Goal: Task Accomplishment & Management: Manage account settings

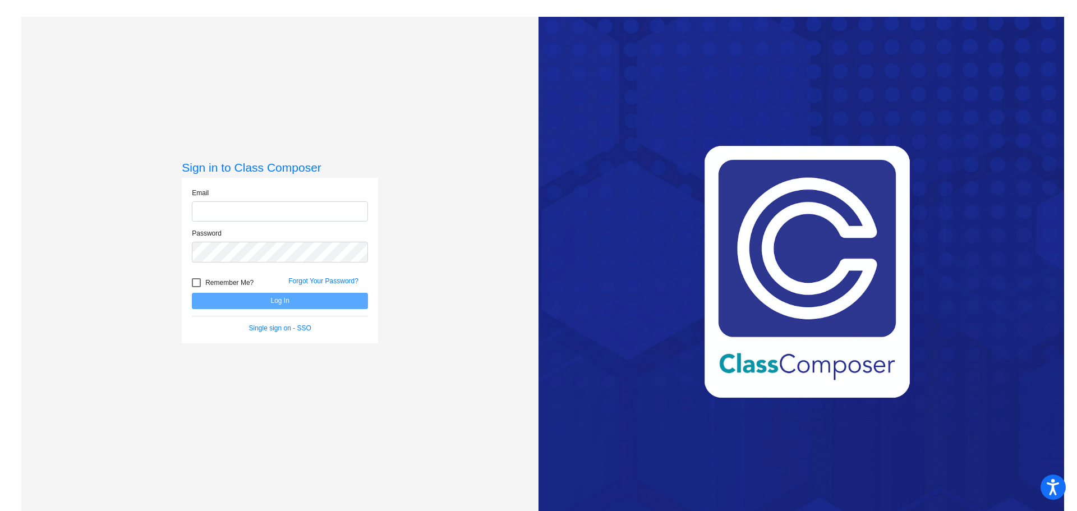
click at [273, 205] on input "email" at bounding box center [280, 211] width 176 height 21
type input "[EMAIL_ADDRESS][DOMAIN_NAME]"
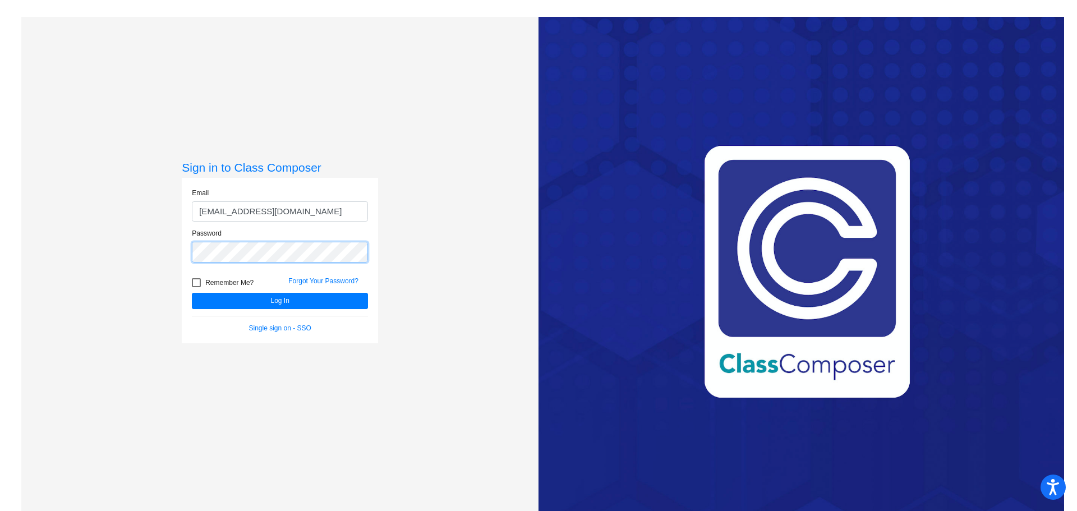
click at [192, 293] on button "Log In" at bounding box center [280, 301] width 176 height 16
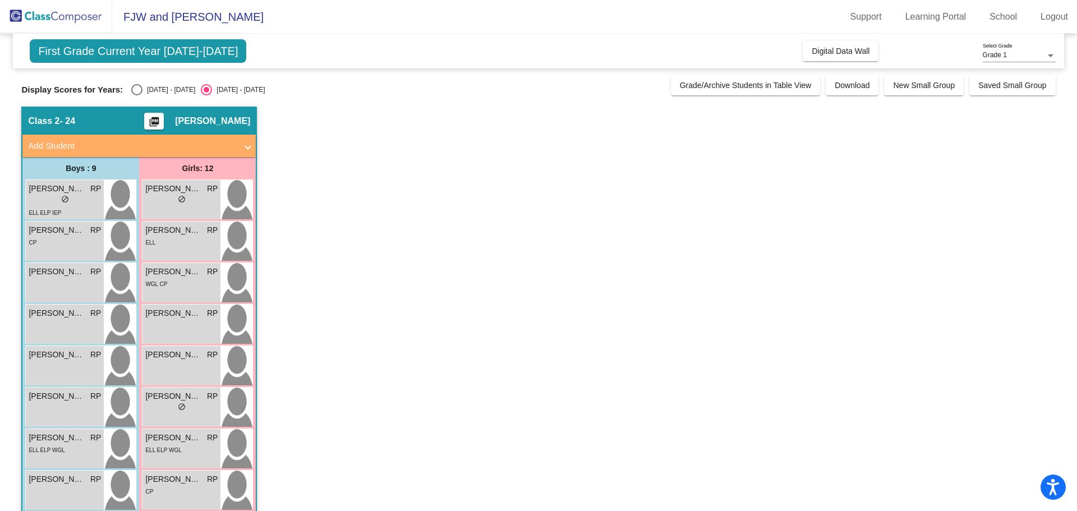
click at [135, 89] on div "Select an option" at bounding box center [136, 89] width 11 height 11
click at [136, 95] on input "[DATE] - [DATE]" at bounding box center [136, 95] width 1 height 1
radio input "true"
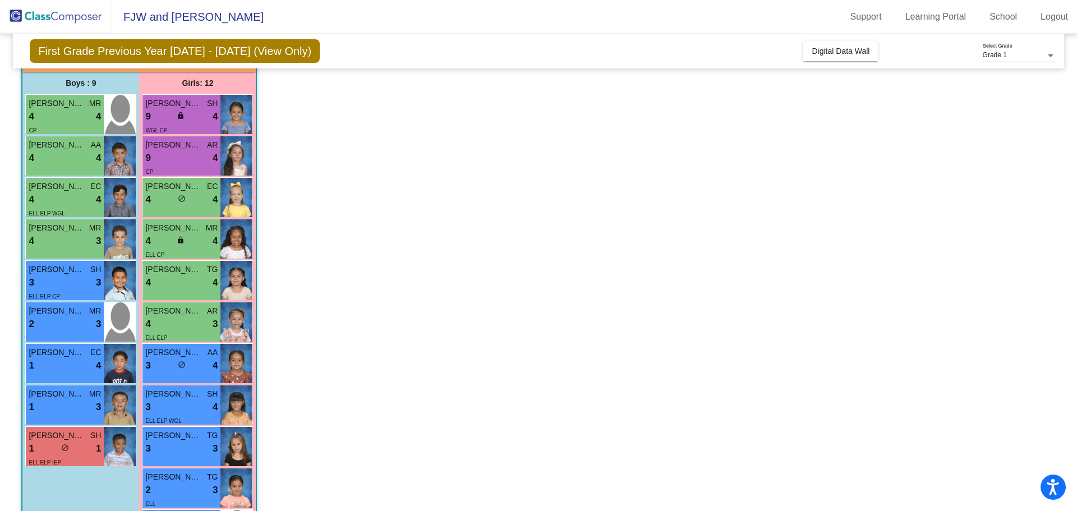
scroll to position [85, 0]
click at [61, 115] on div "4 lock do_not_disturb_alt 4" at bounding box center [65, 117] width 72 height 15
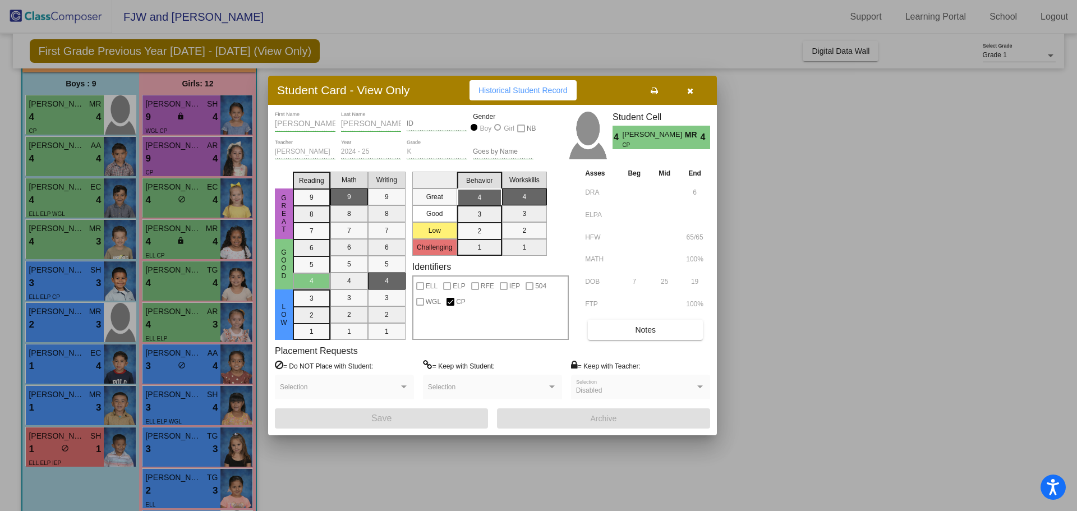
click at [693, 88] on icon "button" at bounding box center [690, 91] width 6 height 8
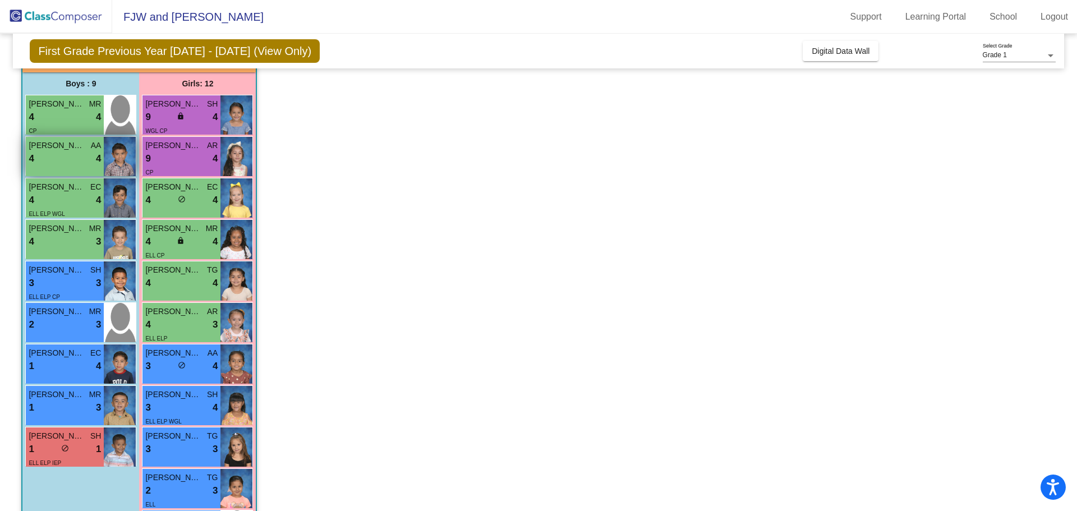
click at [48, 163] on div "4 lock do_not_disturb_alt 4" at bounding box center [65, 158] width 72 height 15
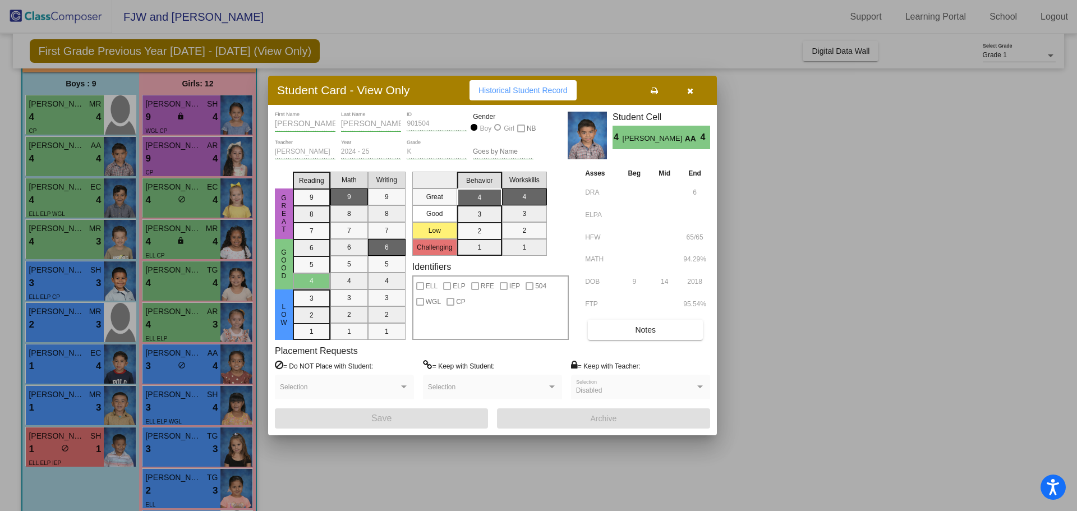
click at [700, 93] on button "button" at bounding box center [690, 90] width 36 height 20
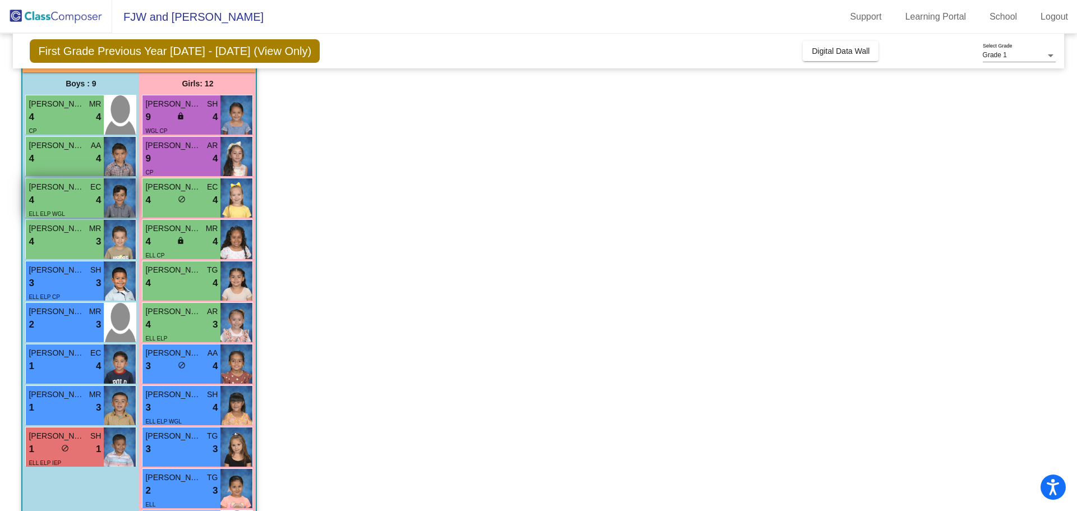
click at [52, 199] on div "4 lock do_not_disturb_alt 4" at bounding box center [65, 200] width 72 height 15
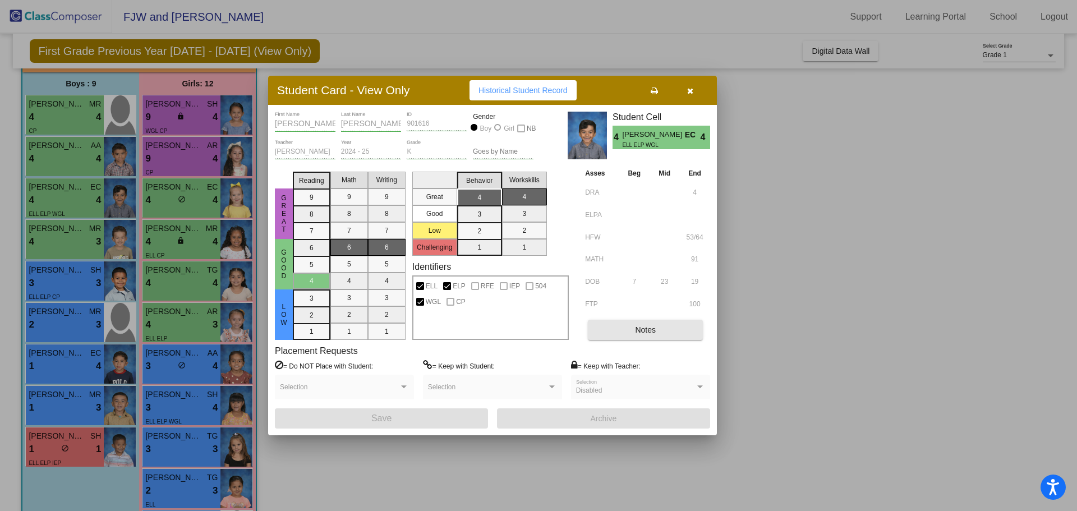
click at [617, 328] on button "Notes" at bounding box center [645, 330] width 115 height 20
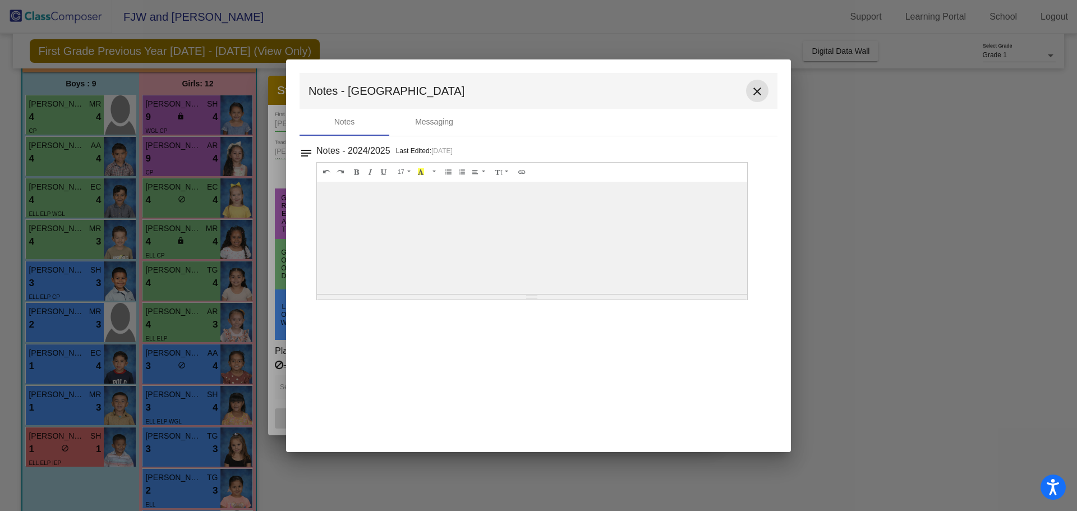
click at [756, 90] on mat-icon "close" at bounding box center [757, 91] width 13 height 13
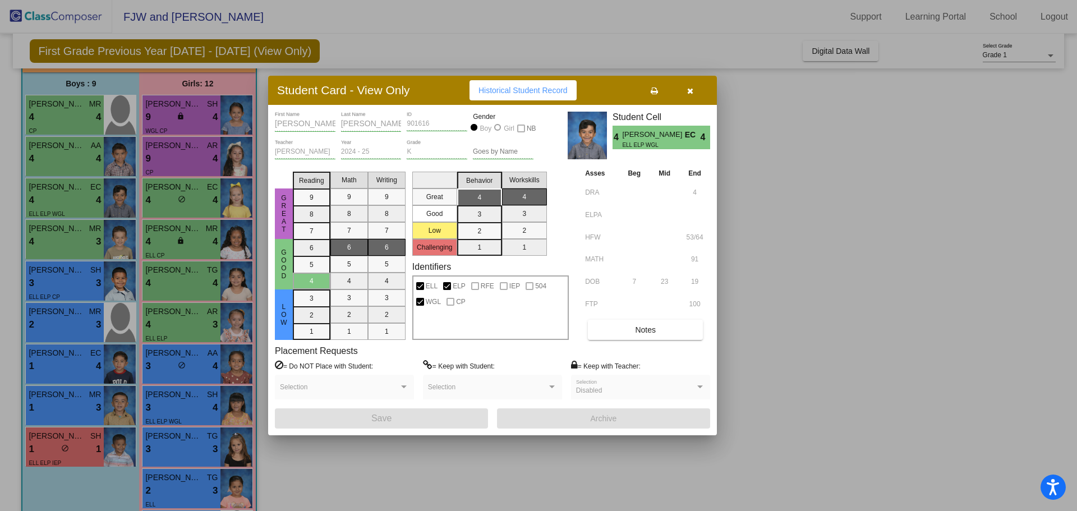
click at [705, 88] on button "button" at bounding box center [690, 90] width 36 height 20
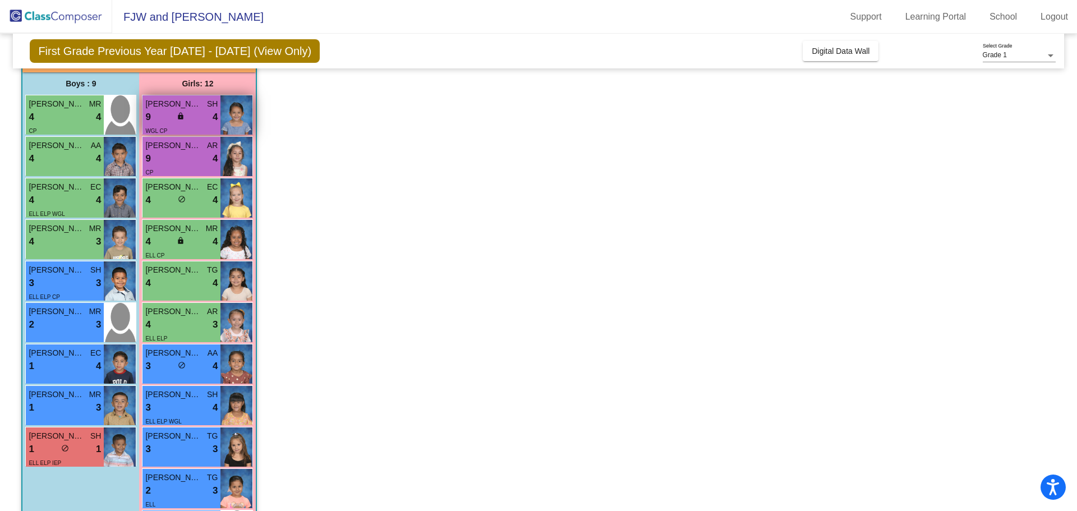
scroll to position [0, 0]
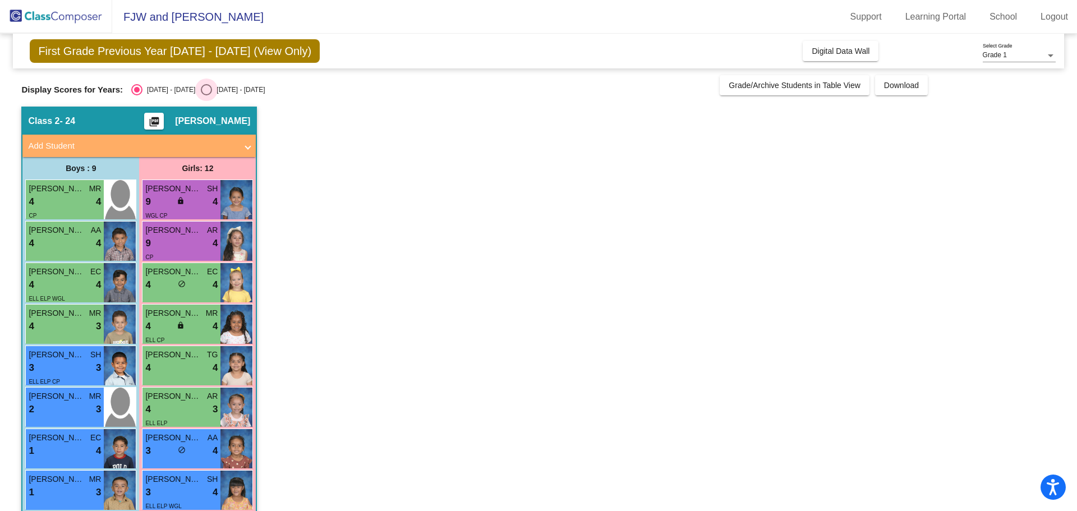
click at [201, 90] on div "Select an option" at bounding box center [206, 89] width 11 height 11
click at [206, 95] on input "[DATE] - [DATE]" at bounding box center [206, 95] width 1 height 1
radio input "true"
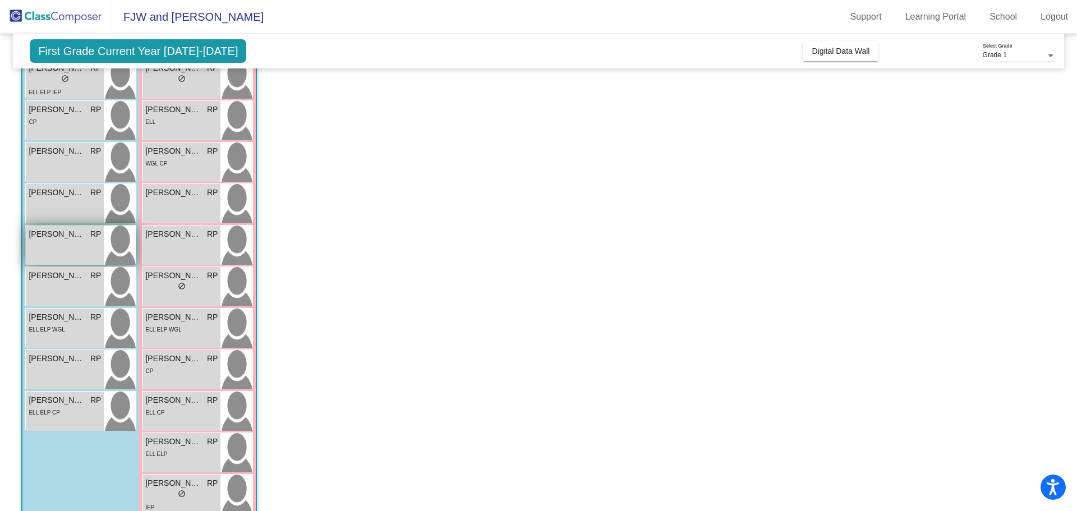
scroll to position [122, 0]
click at [61, 315] on span "[PERSON_NAME]" at bounding box center [57, 316] width 56 height 12
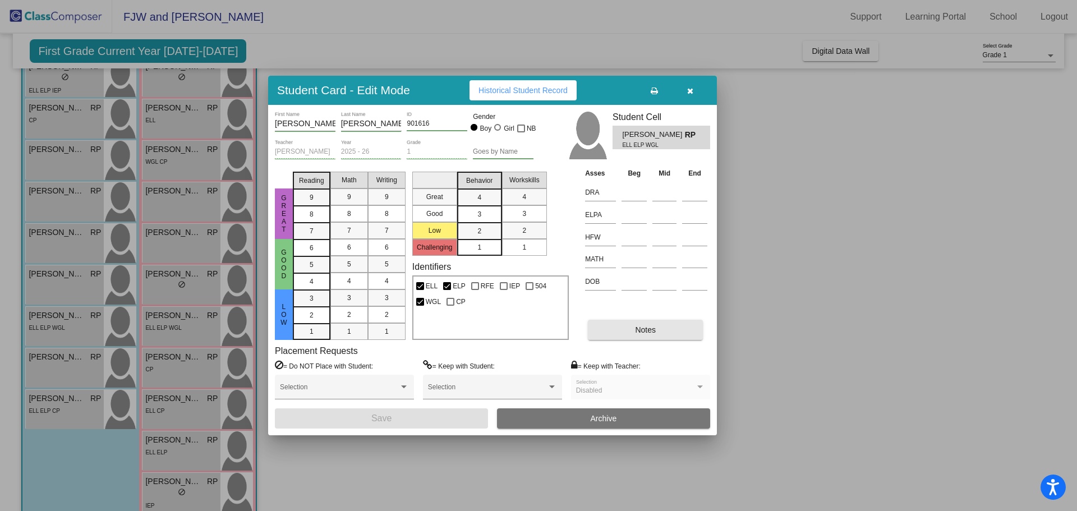
click at [626, 329] on button "Notes" at bounding box center [645, 330] width 115 height 20
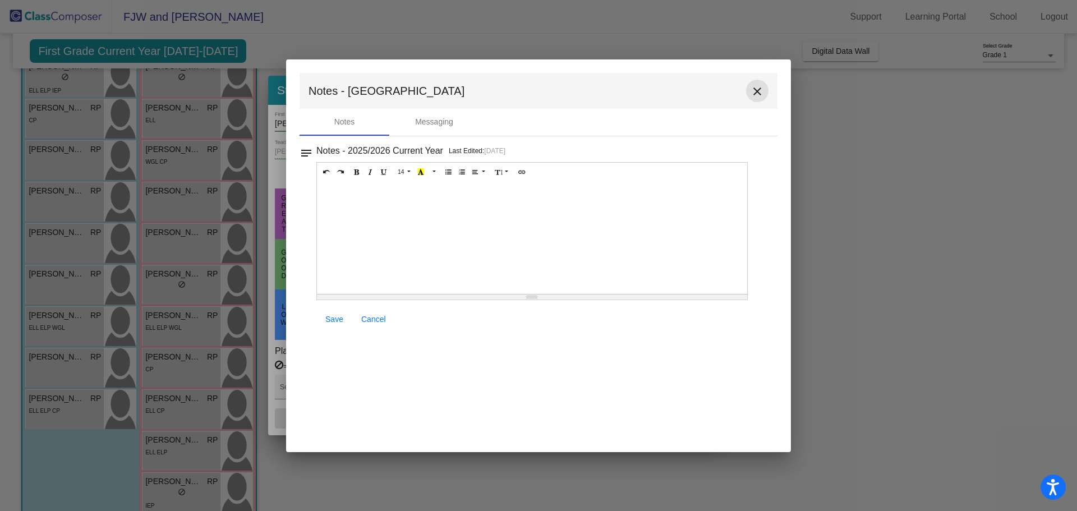
click at [760, 89] on mat-icon "close" at bounding box center [757, 91] width 13 height 13
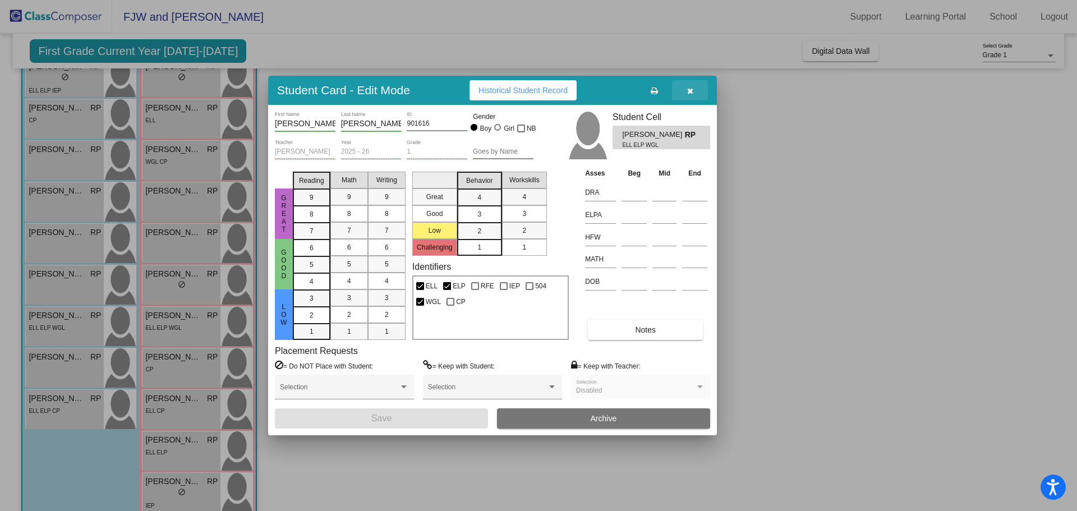
click at [691, 92] on icon "button" at bounding box center [690, 91] width 6 height 8
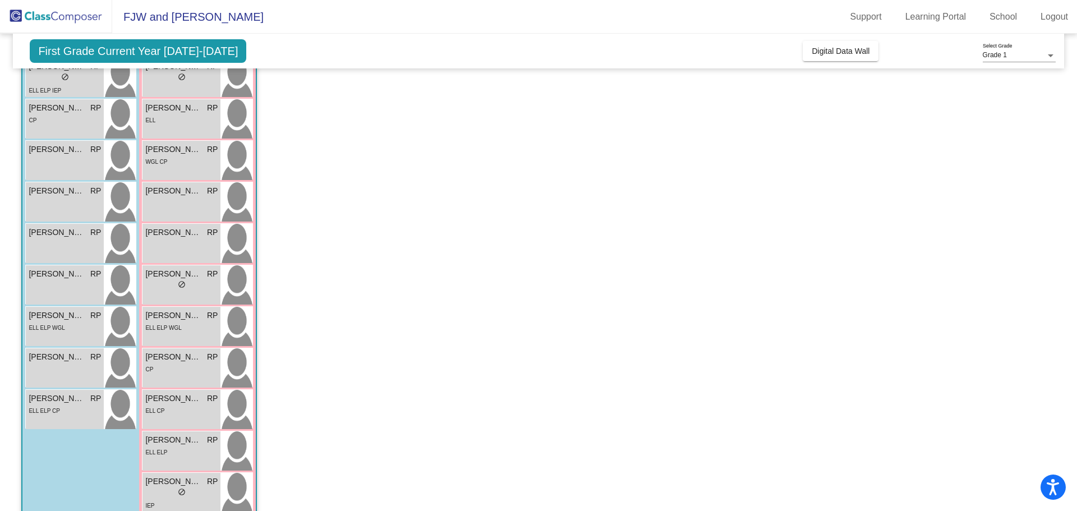
click at [332, 218] on app-classroom "Class 2 - 24 picture_as_pdf [PERSON_NAME] Add Student First Name Last Name Stud…" at bounding box center [538, 278] width 1034 height 589
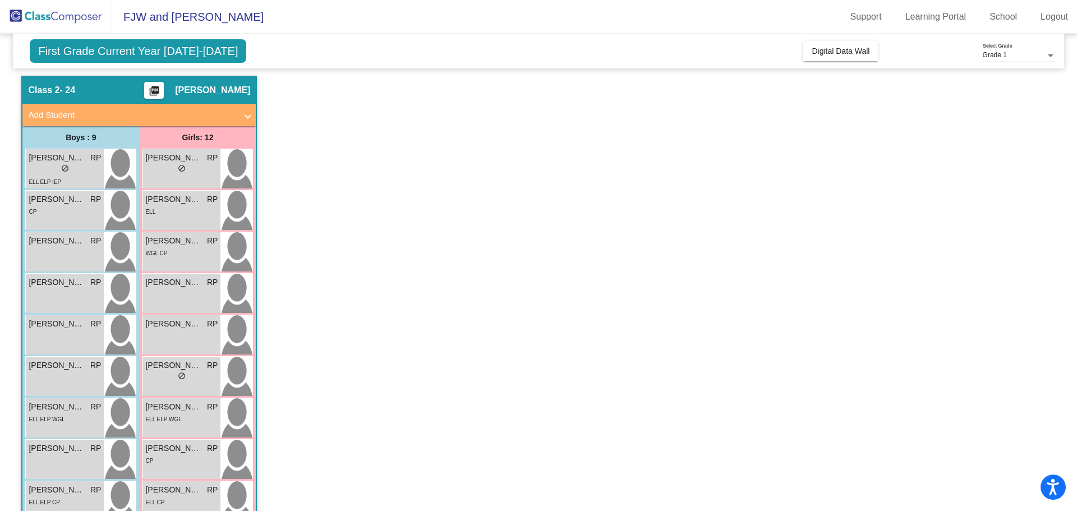
scroll to position [0, 0]
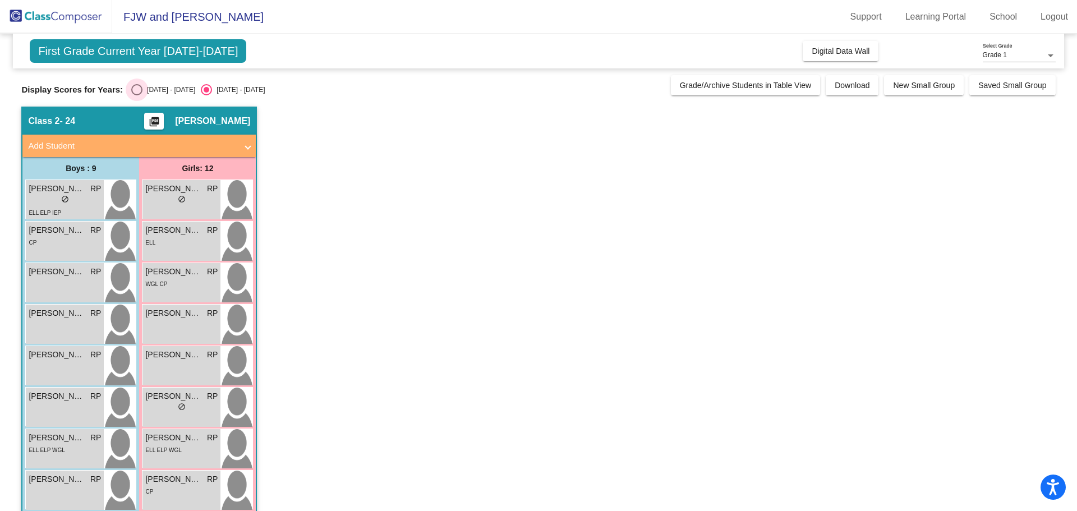
click at [141, 89] on div "Select an option" at bounding box center [136, 89] width 11 height 11
click at [137, 95] on input "[DATE] - [DATE]" at bounding box center [136, 95] width 1 height 1
radio input "true"
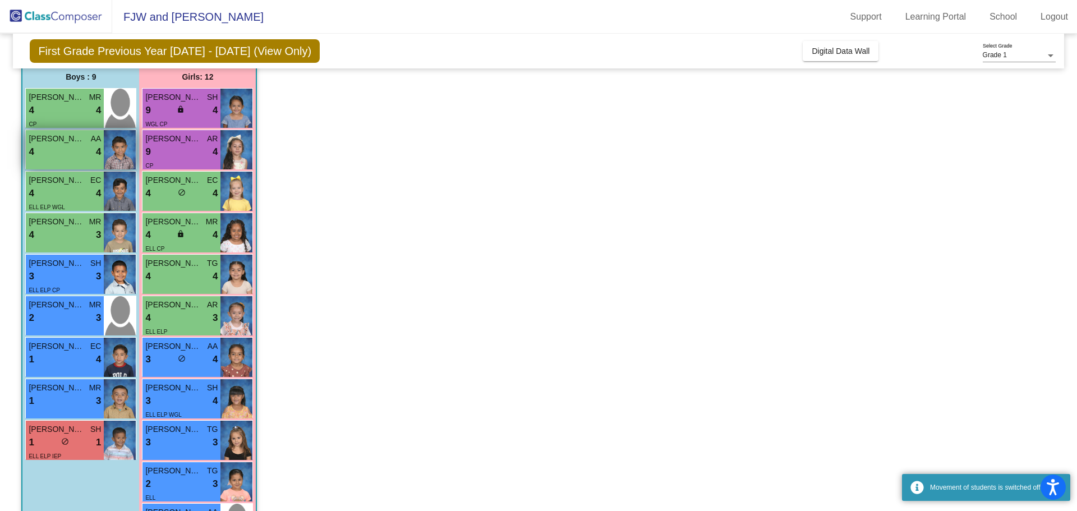
scroll to position [92, 0]
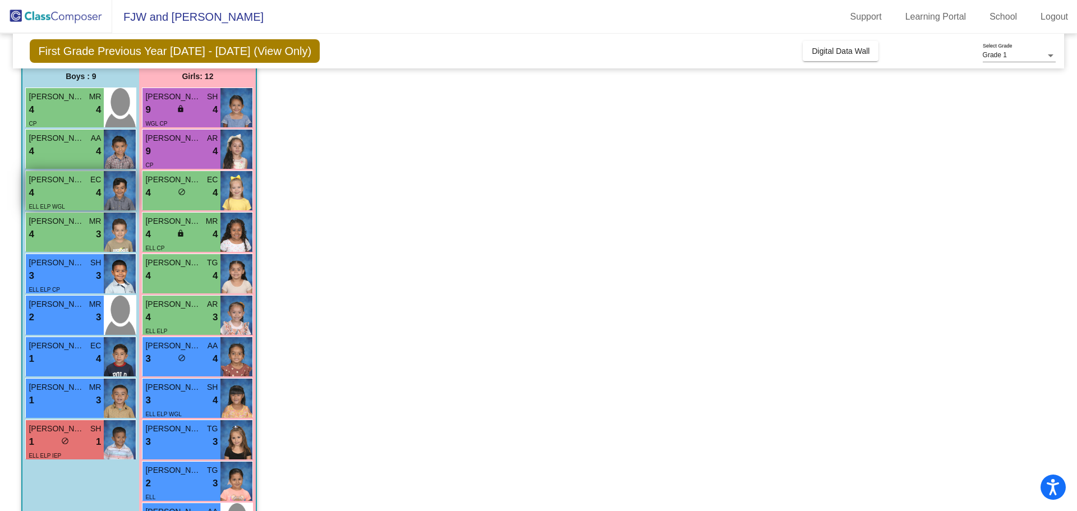
click at [55, 191] on div "4 lock do_not_disturb_alt 4" at bounding box center [65, 193] width 72 height 15
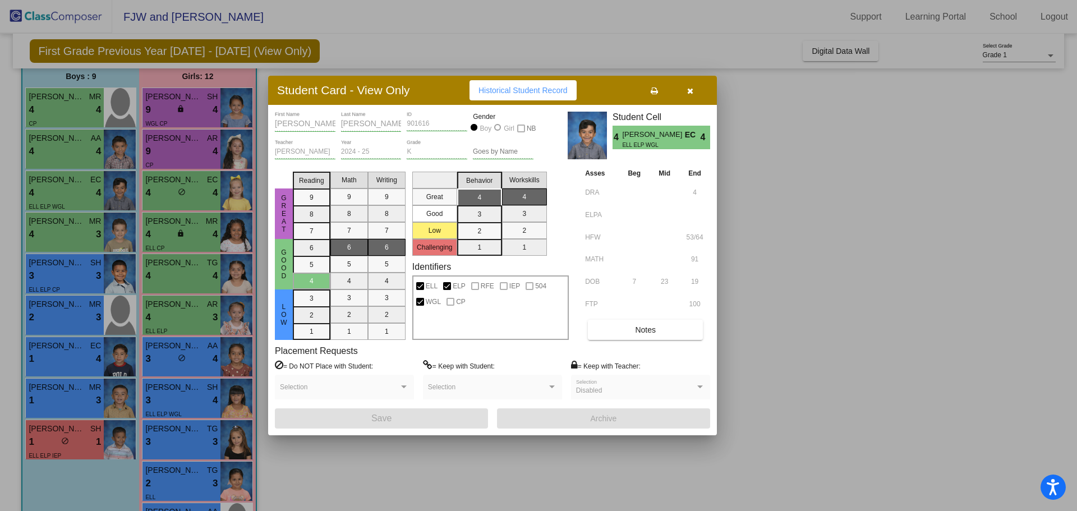
click at [699, 91] on button "button" at bounding box center [690, 90] width 36 height 20
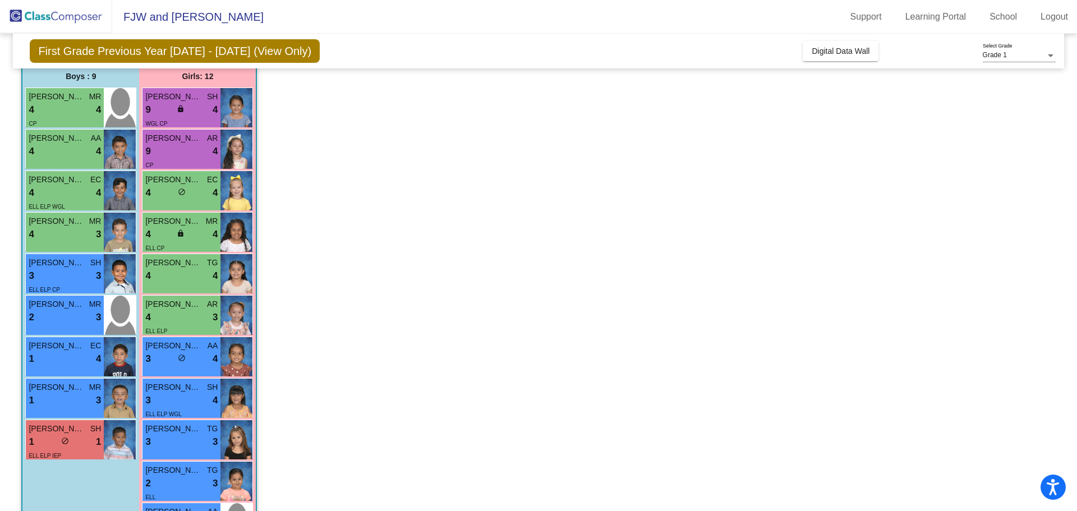
click at [447, 192] on app-classroom "Class 2 - 24 picture_as_pdf [PERSON_NAME] Add Student First Name Last Name Stud…" at bounding box center [538, 309] width 1034 height 589
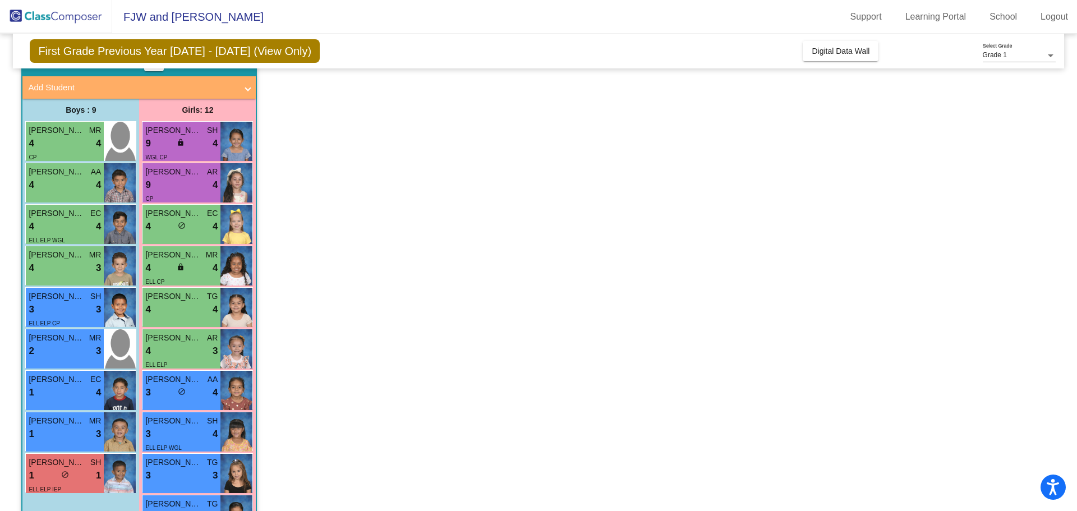
scroll to position [58, 0]
